Goal: Task Accomplishment & Management: Complete application form

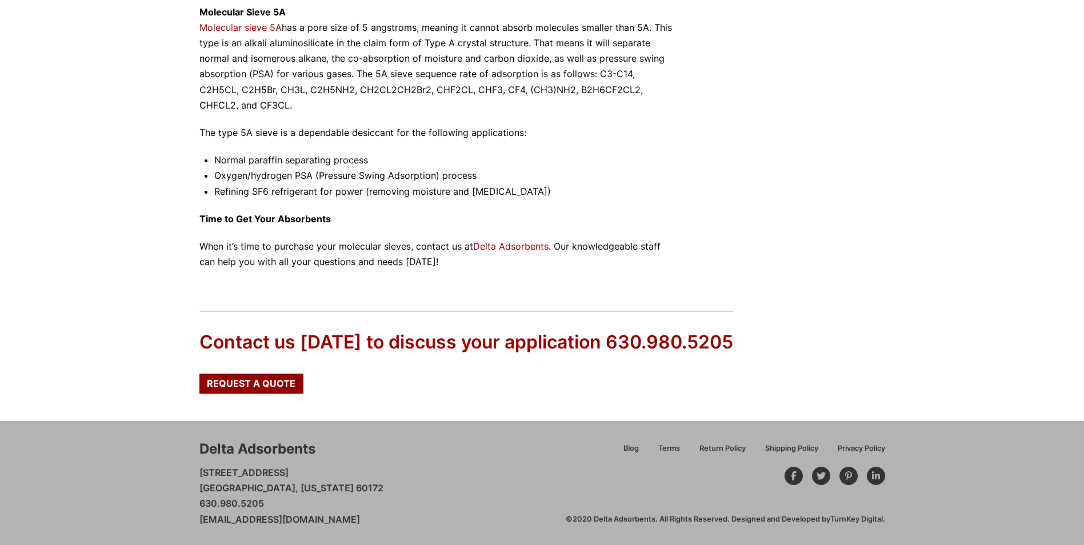
scroll to position [1090, 0]
click at [269, 378] on span "Request a Quote" at bounding box center [251, 382] width 89 height 9
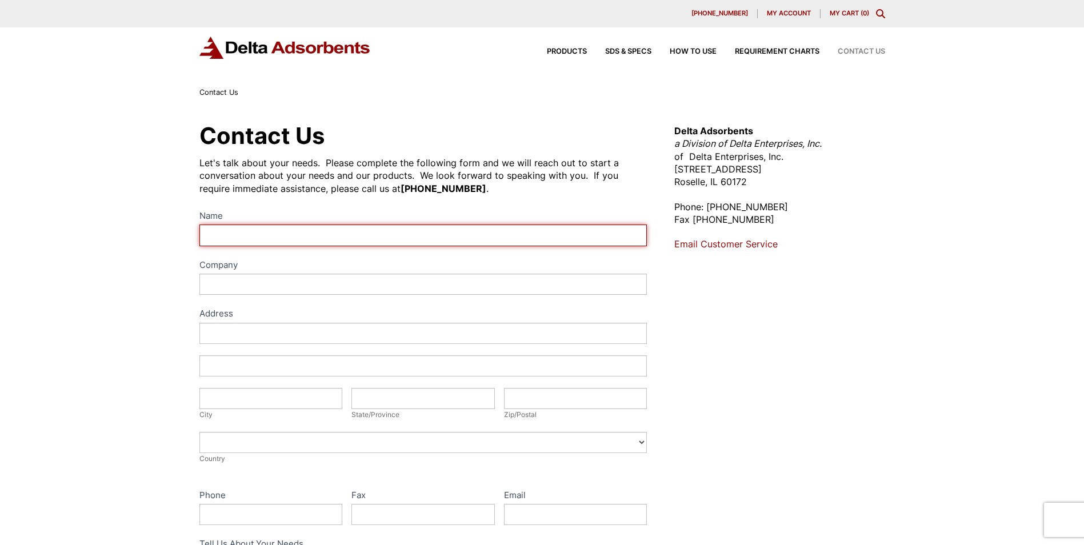
click at [408, 239] on input "Name" at bounding box center [423, 235] width 448 height 21
type input "Michael Salas"
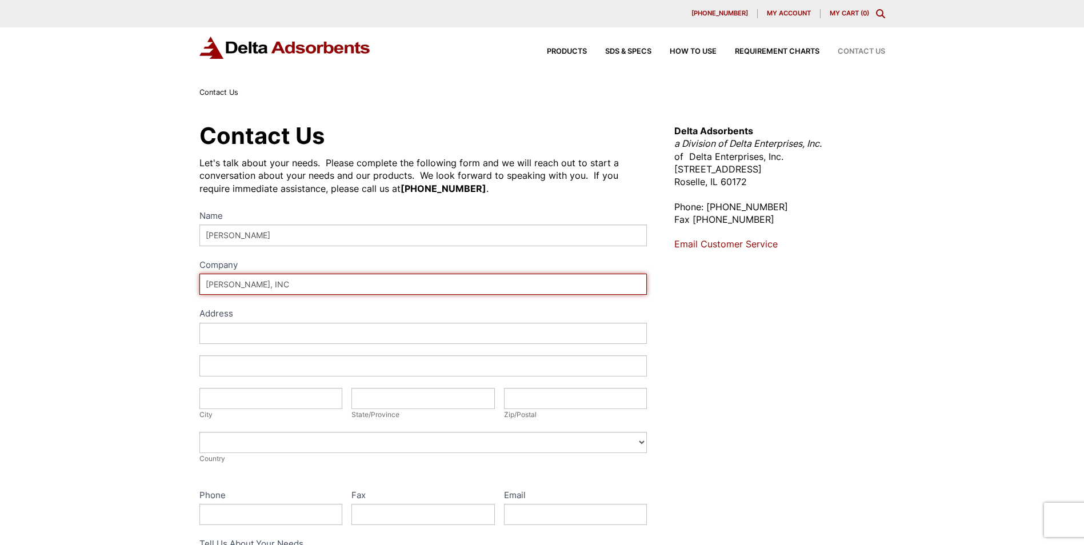
type input "SARA, INC"
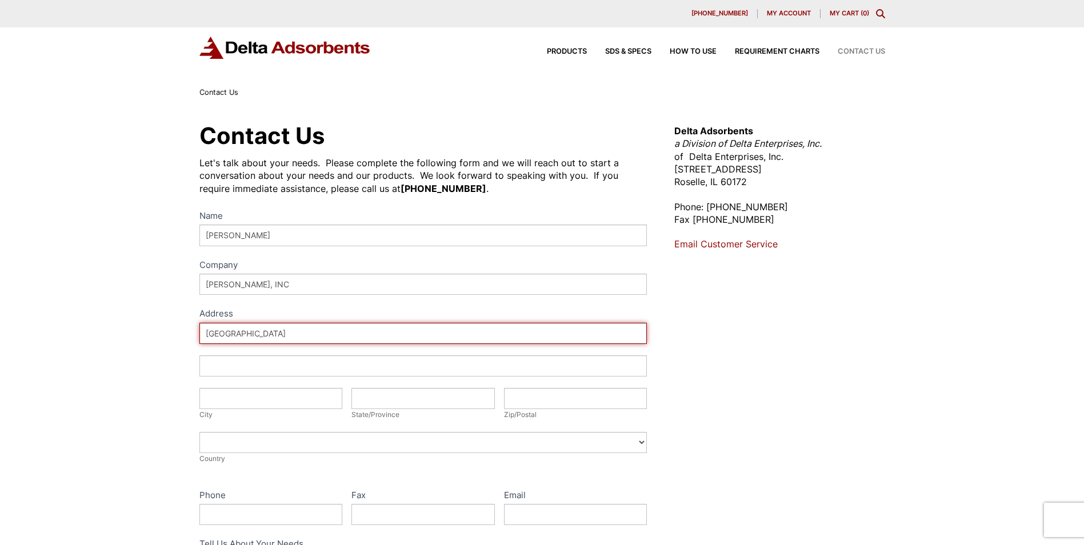
type input "6795 Campus Dr"
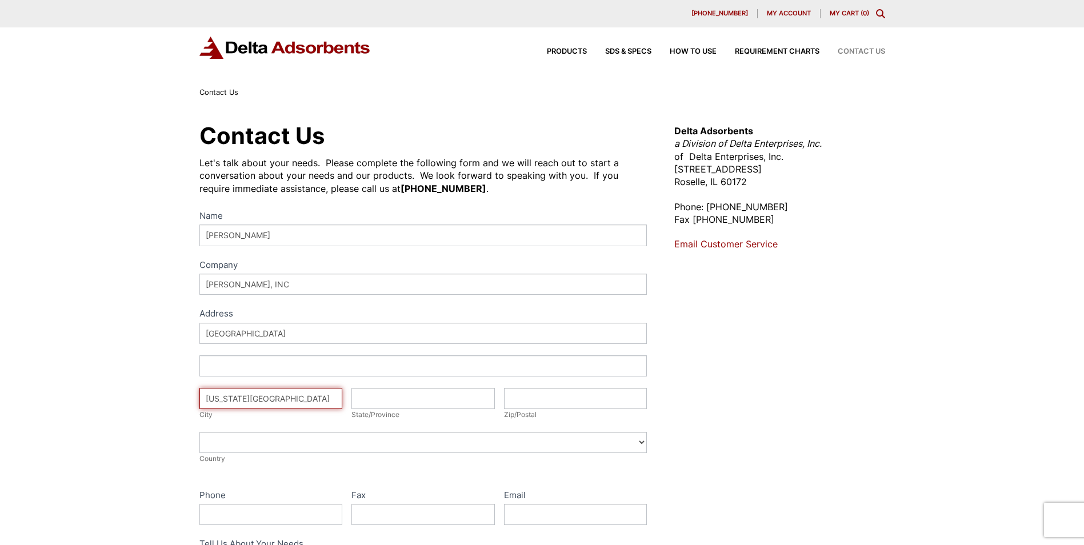
type input "Colorado Springs"
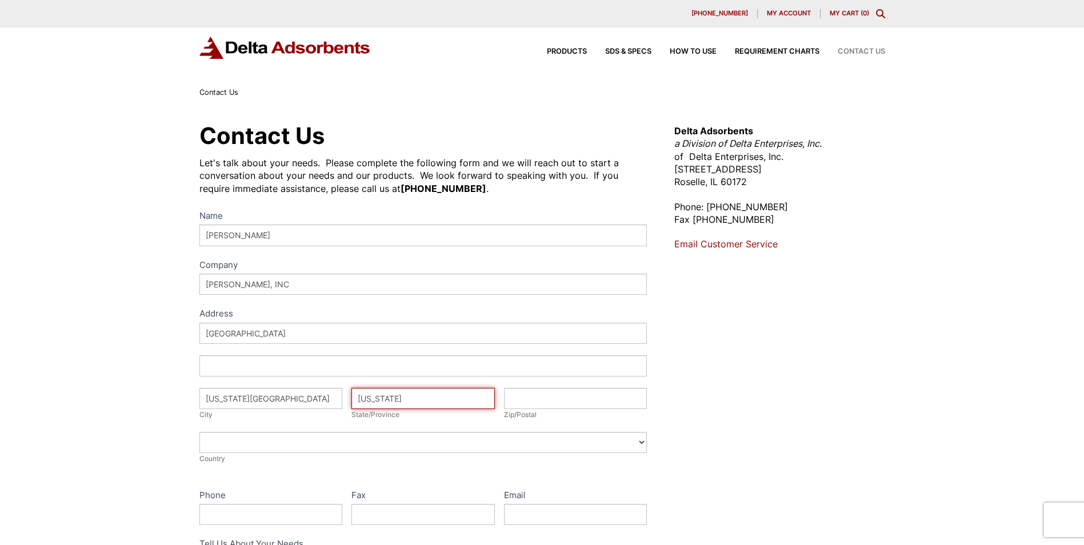
type input "Colorado"
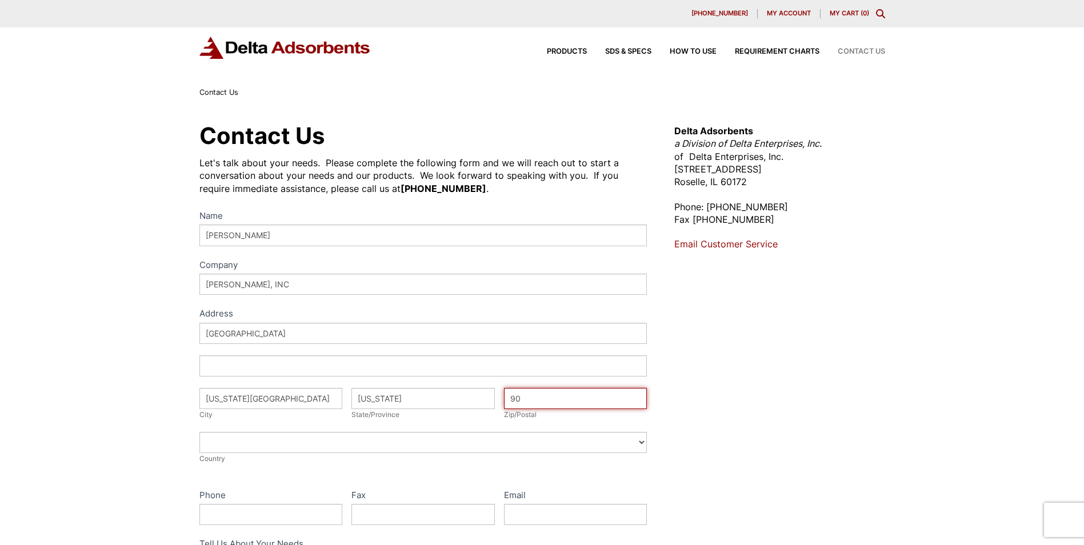
type input "9"
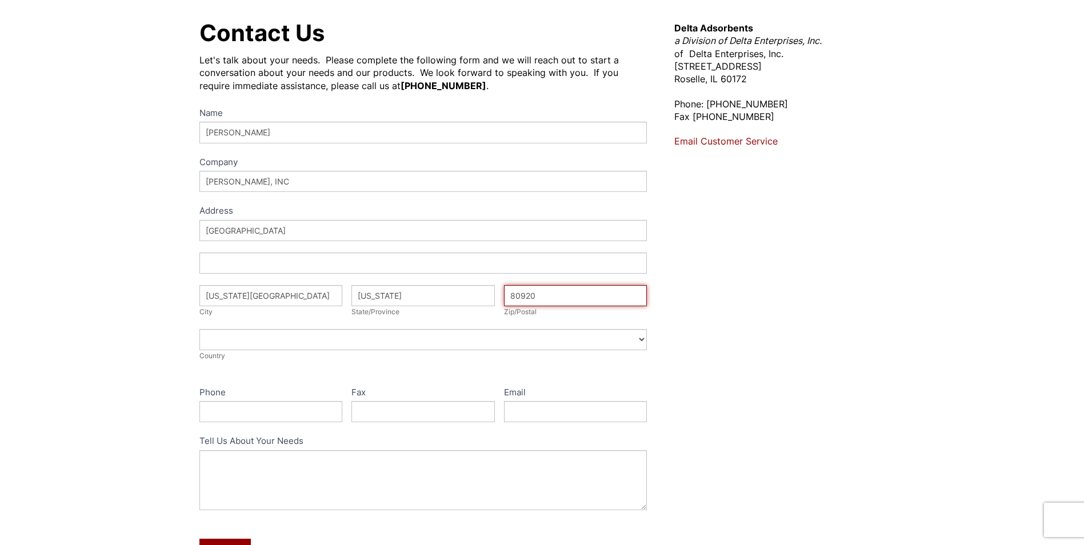
scroll to position [114, 0]
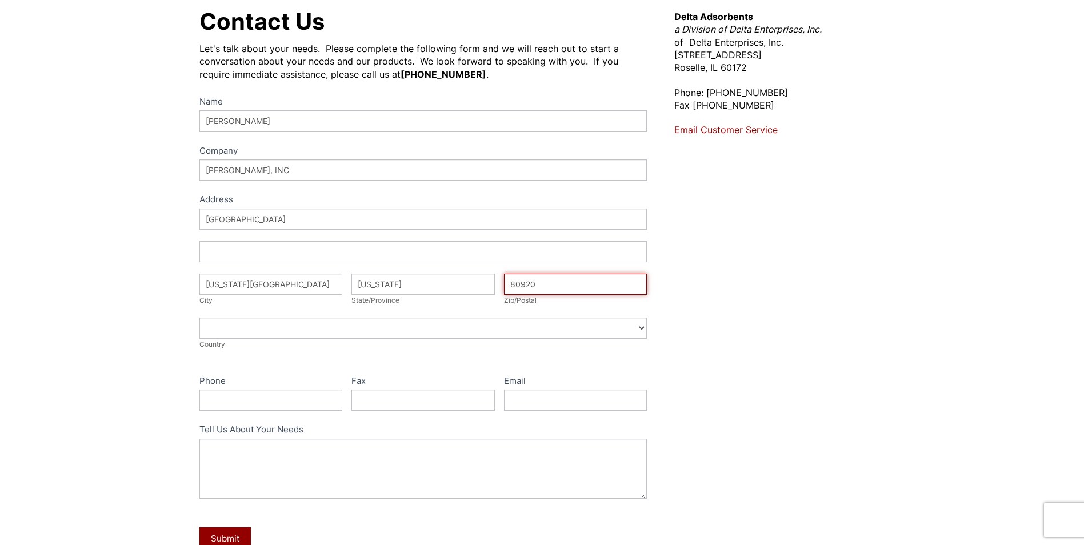
type input "80920"
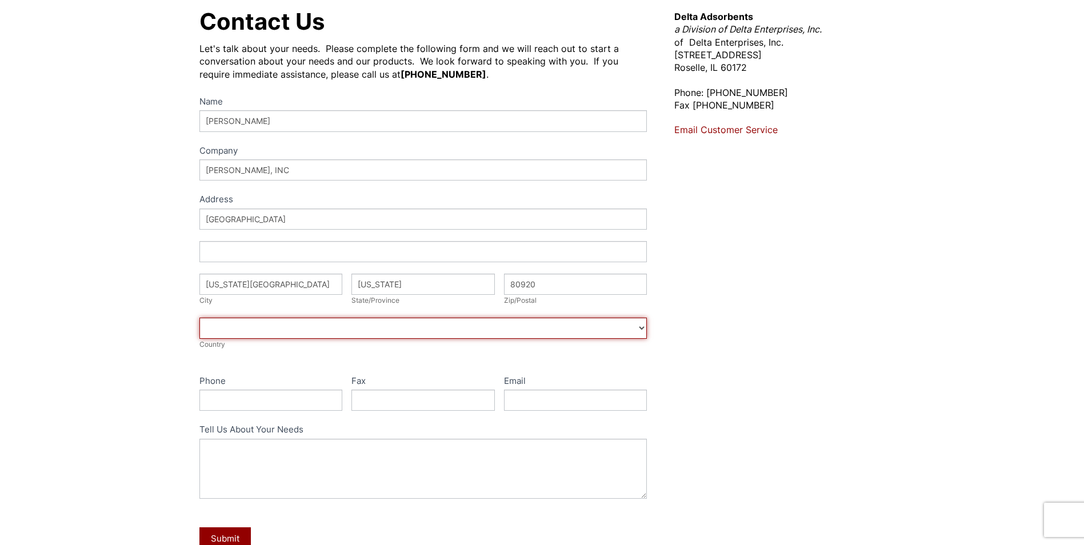
click at [314, 331] on select "Afghanistan Aland Islands Albania Algeria American Samoa Andorra Angola Anguill…" at bounding box center [423, 328] width 448 height 21
select select "United States"
click at [199, 318] on select "Afghanistan Aland Islands Albania Algeria American Samoa Andorra Angola Anguill…" at bounding box center [423, 328] width 448 height 21
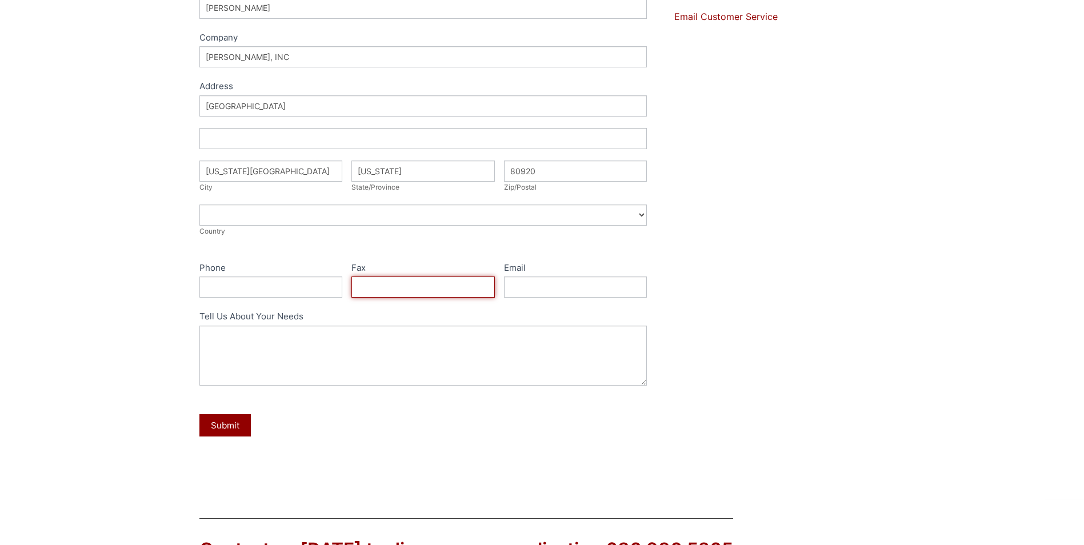
scroll to position [229, 0]
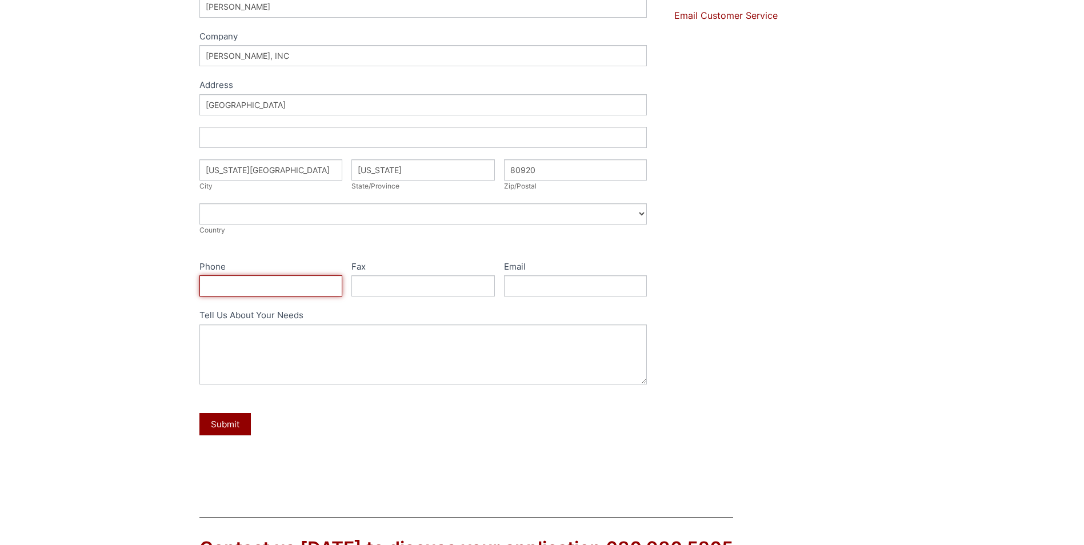
click at [242, 293] on input "Phone" at bounding box center [270, 285] width 143 height 21
type input "512-567-2342"
type input "msalas@sara.com"
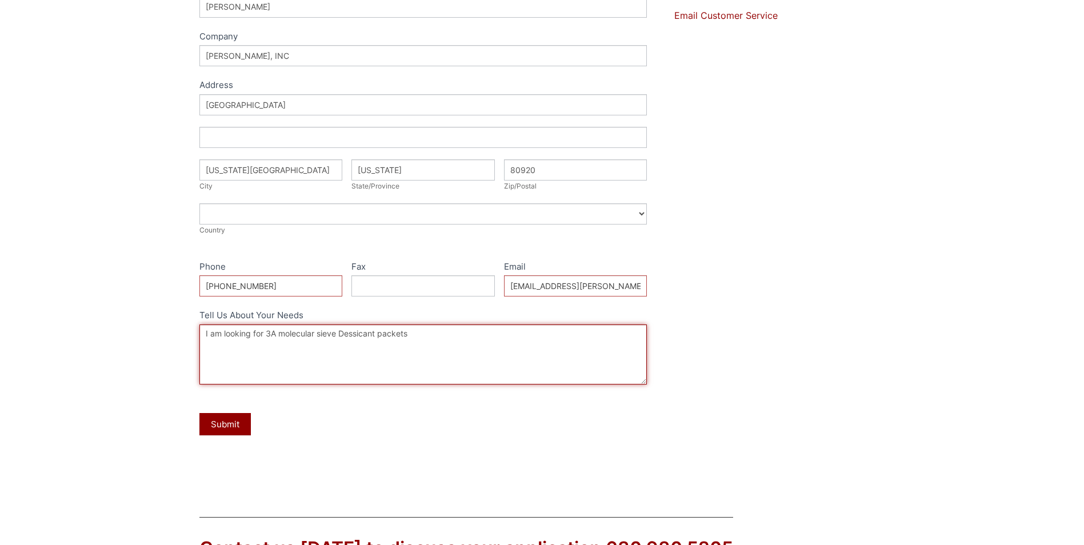
click at [431, 333] on textarea "I am looking for 3A molecular sieve Dessicant packets" at bounding box center [423, 355] width 448 height 60
click at [410, 335] on textarea "I am looking for 3A molecular sieve Dessicant packets Tyvek bags. The order qua…" at bounding box center [423, 355] width 448 height 60
drag, startPoint x: 347, startPoint y: 344, endPoint x: 229, endPoint y: 342, distance: 118.3
click at [229, 342] on textarea "I am looking for 3A molecular sieve Dessicant packets in Tyvek bags. The order …" at bounding box center [423, 355] width 448 height 60
type textarea "I am looking for 3A molecular sieve Dessicant packets in Tyvek bags. The order …"
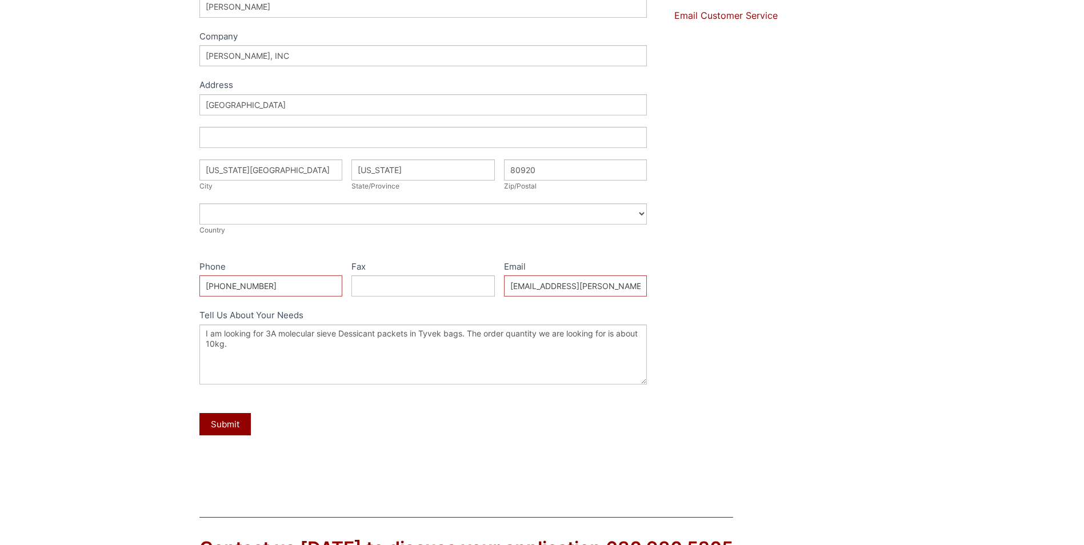
click at [137, 362] on div "Contact Us Let's talk about your needs. Please complete the following form and …" at bounding box center [542, 184] width 1084 height 628
click at [225, 422] on button "Submit" at bounding box center [224, 424] width 51 height 22
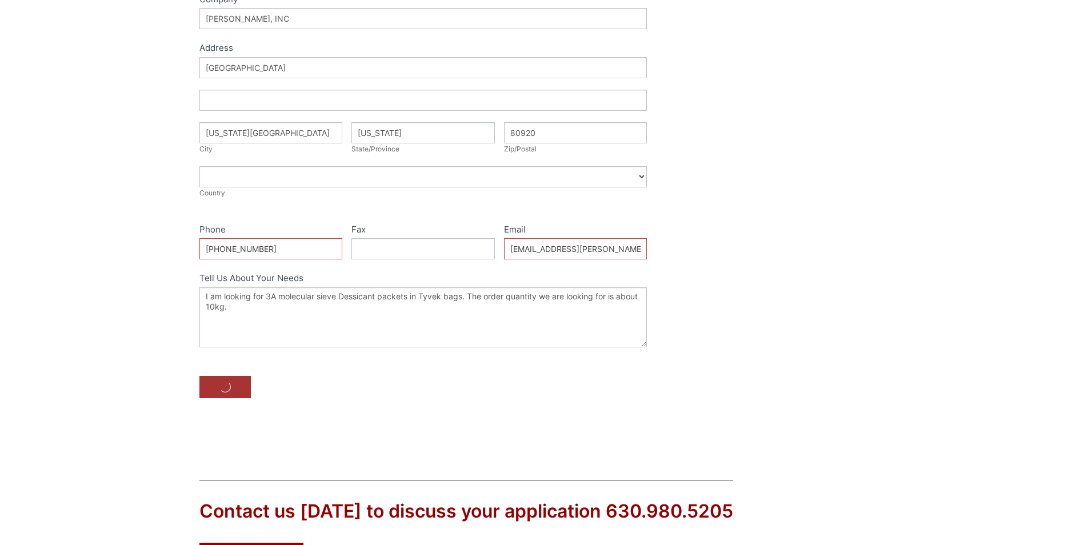
scroll to position [286, 0]
